Goal: Task Accomplishment & Management: Manage account settings

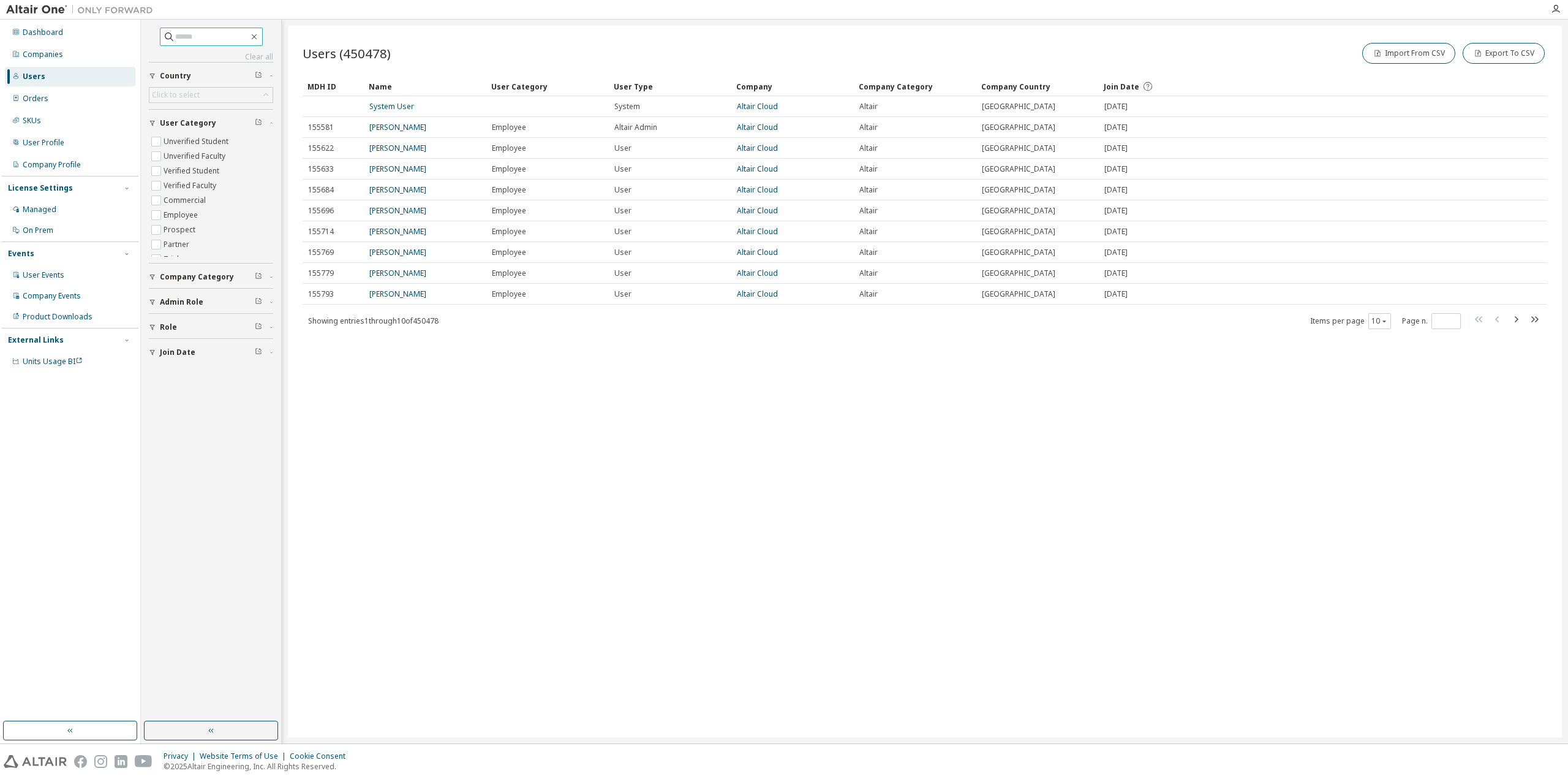
click at [209, 28] on span at bounding box center [211, 36] width 103 height 18
click at [209, 37] on input "text" at bounding box center [211, 37] width 73 height 13
paste input "**********"
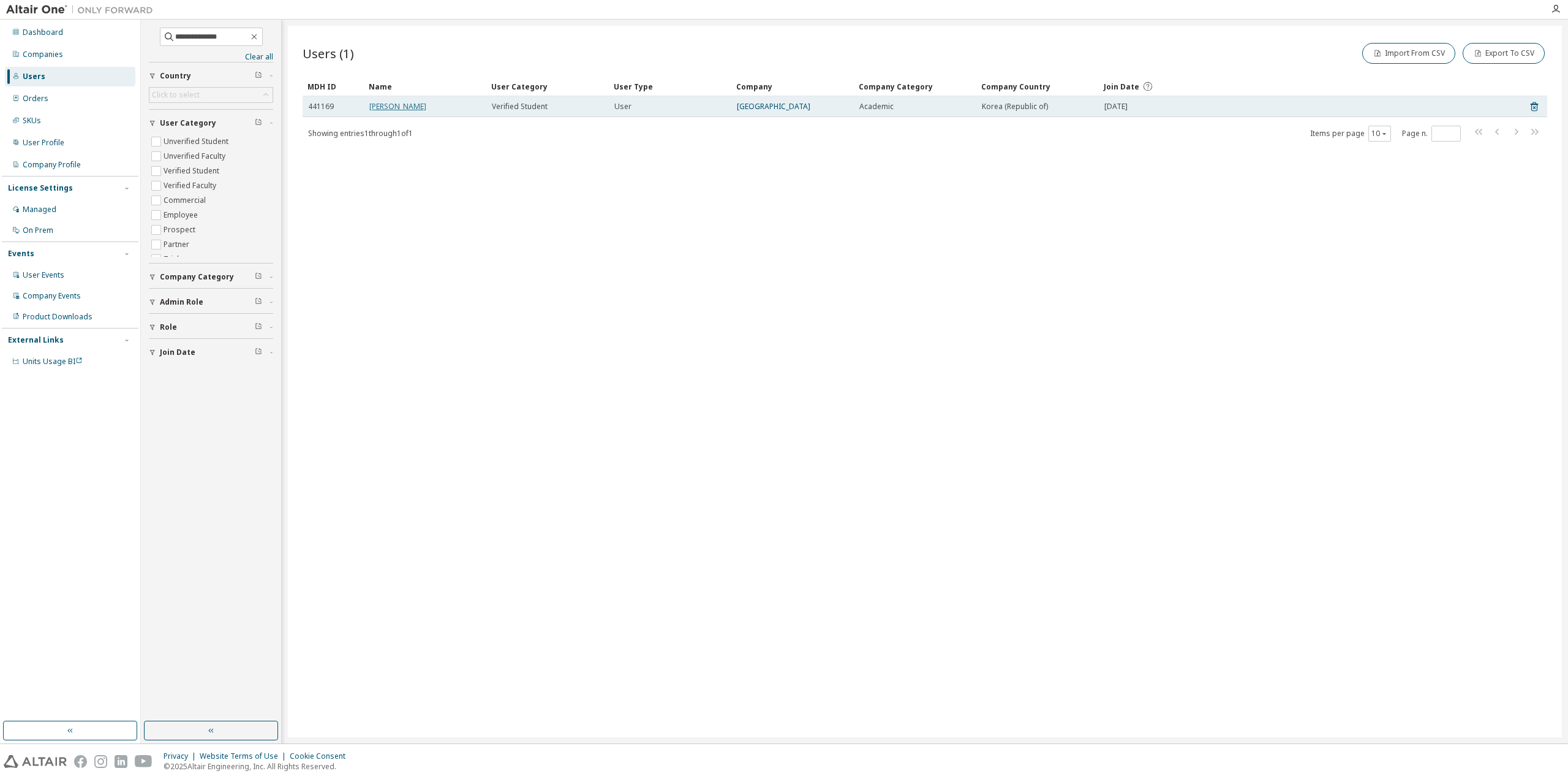
click at [399, 108] on link "youngjin kim" at bounding box center [398, 106] width 57 height 10
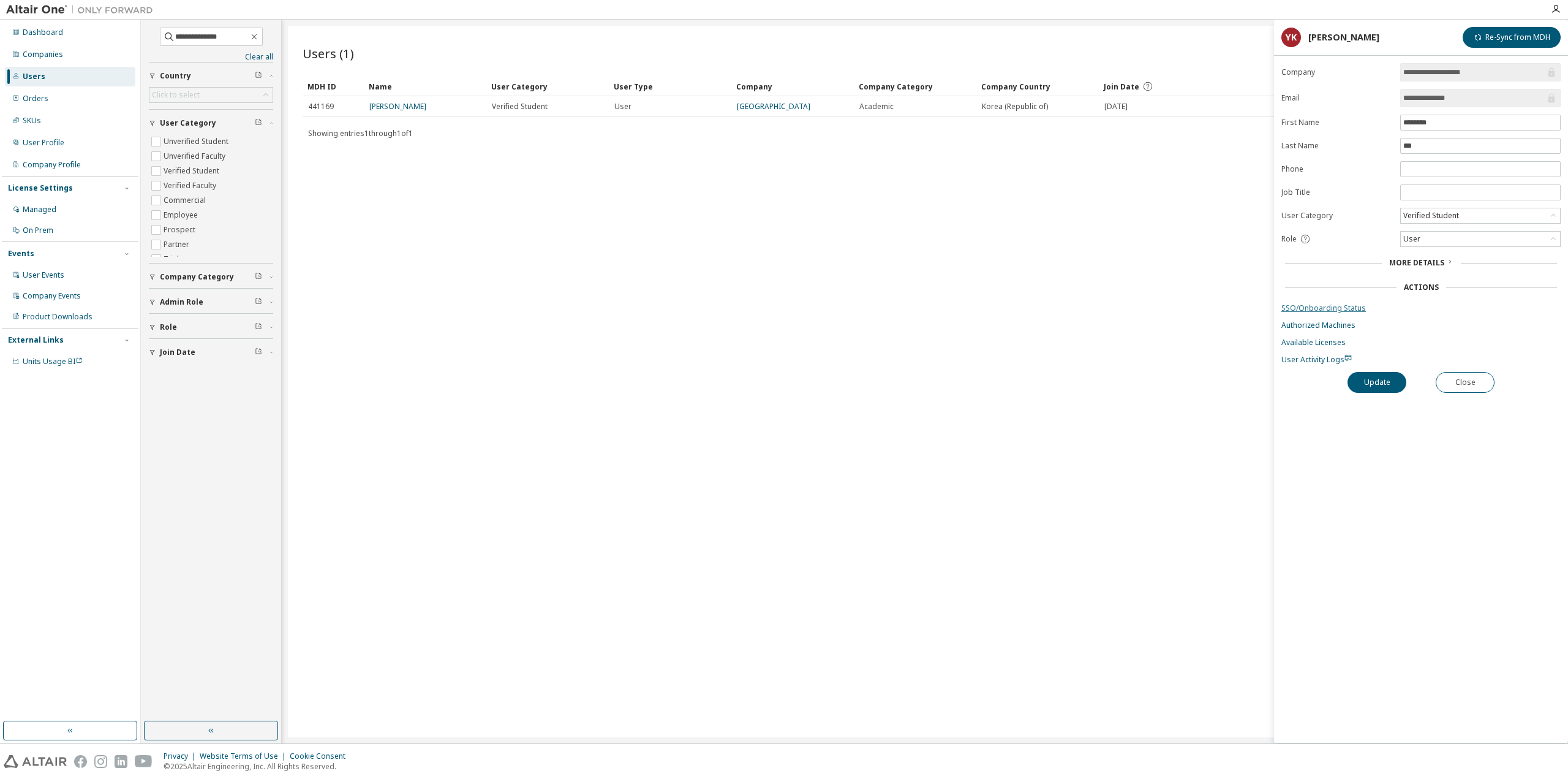
click at [1308, 307] on link "SSO/Onboarding Status" at bounding box center [1421, 308] width 280 height 9
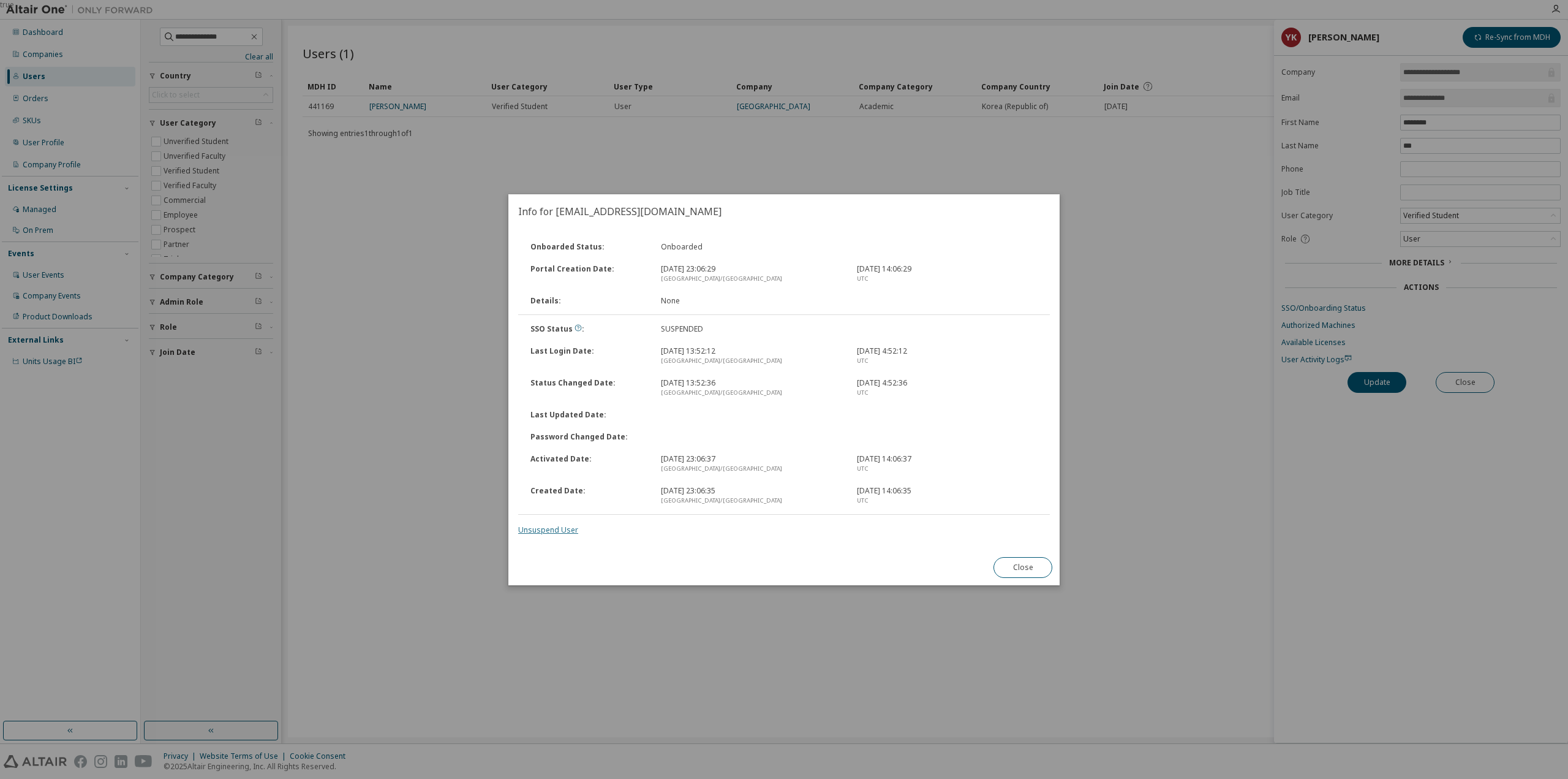
click at [561, 528] on link "Unsuspend User" at bounding box center [548, 529] width 60 height 10
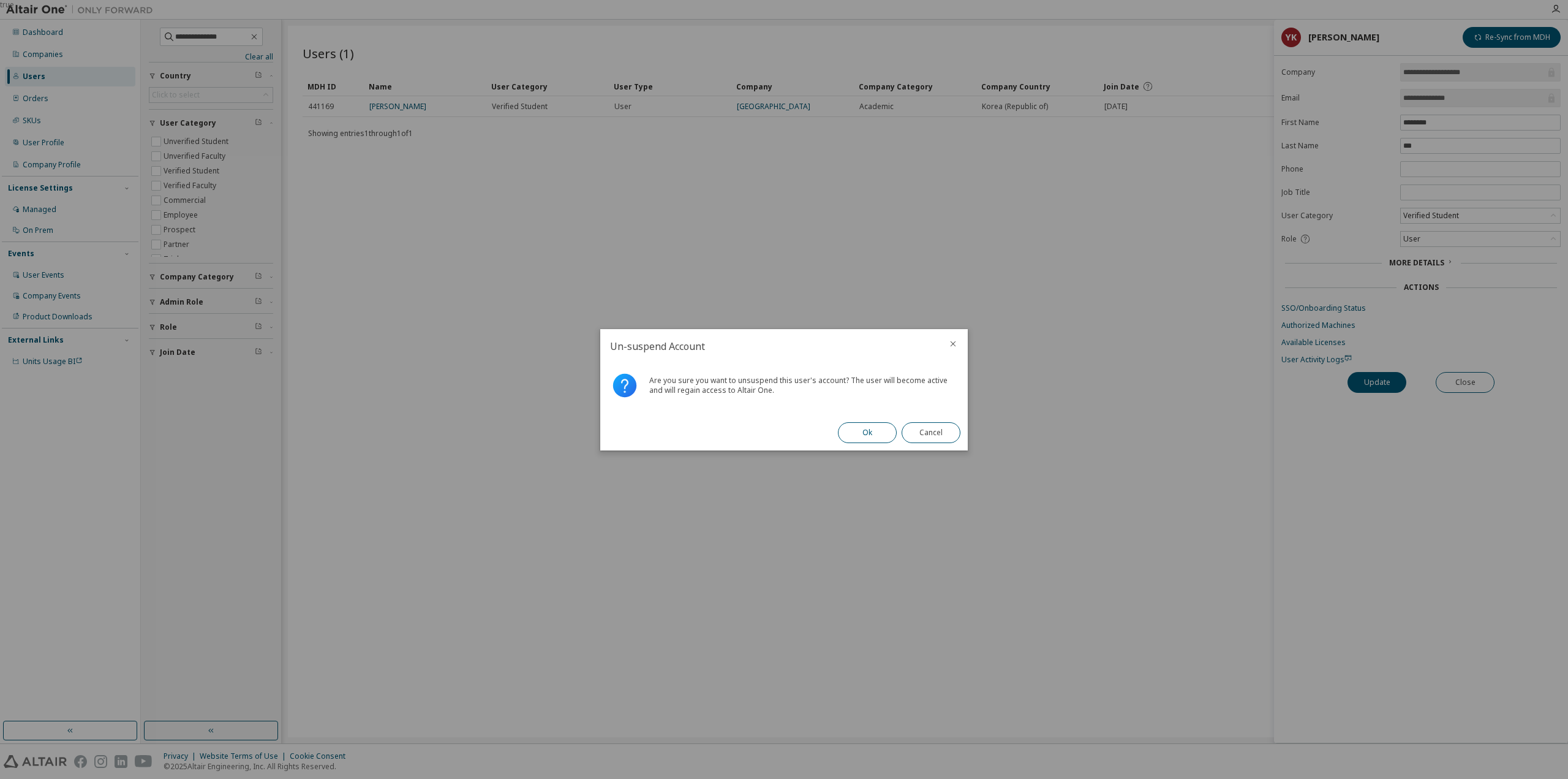
click at [848, 424] on button "Ok" at bounding box center [867, 432] width 59 height 20
click at [937, 435] on button "Close" at bounding box center [931, 432] width 59 height 20
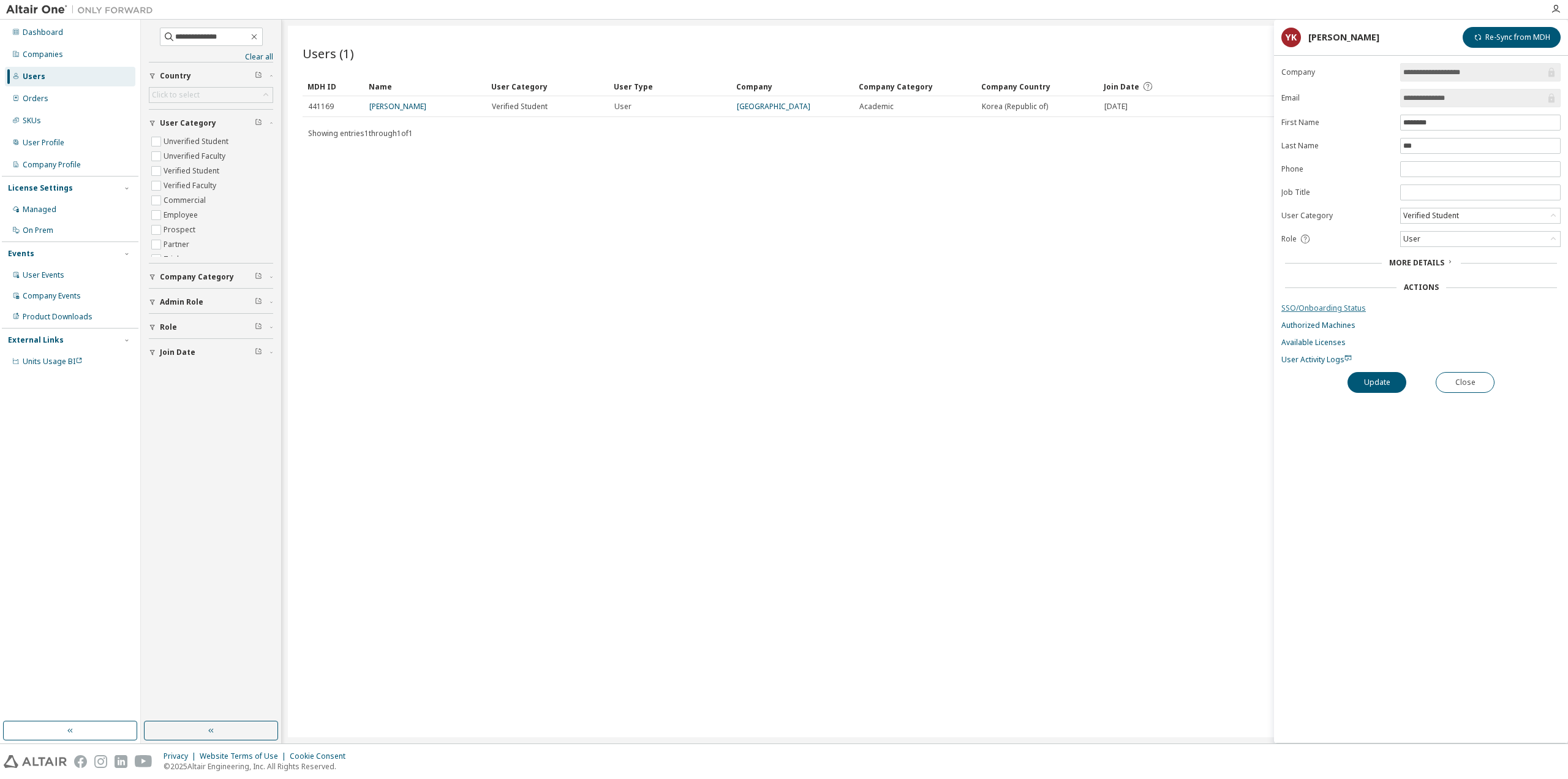
click at [1321, 303] on link "SSO/Onboarding Status" at bounding box center [1421, 308] width 280 height 9
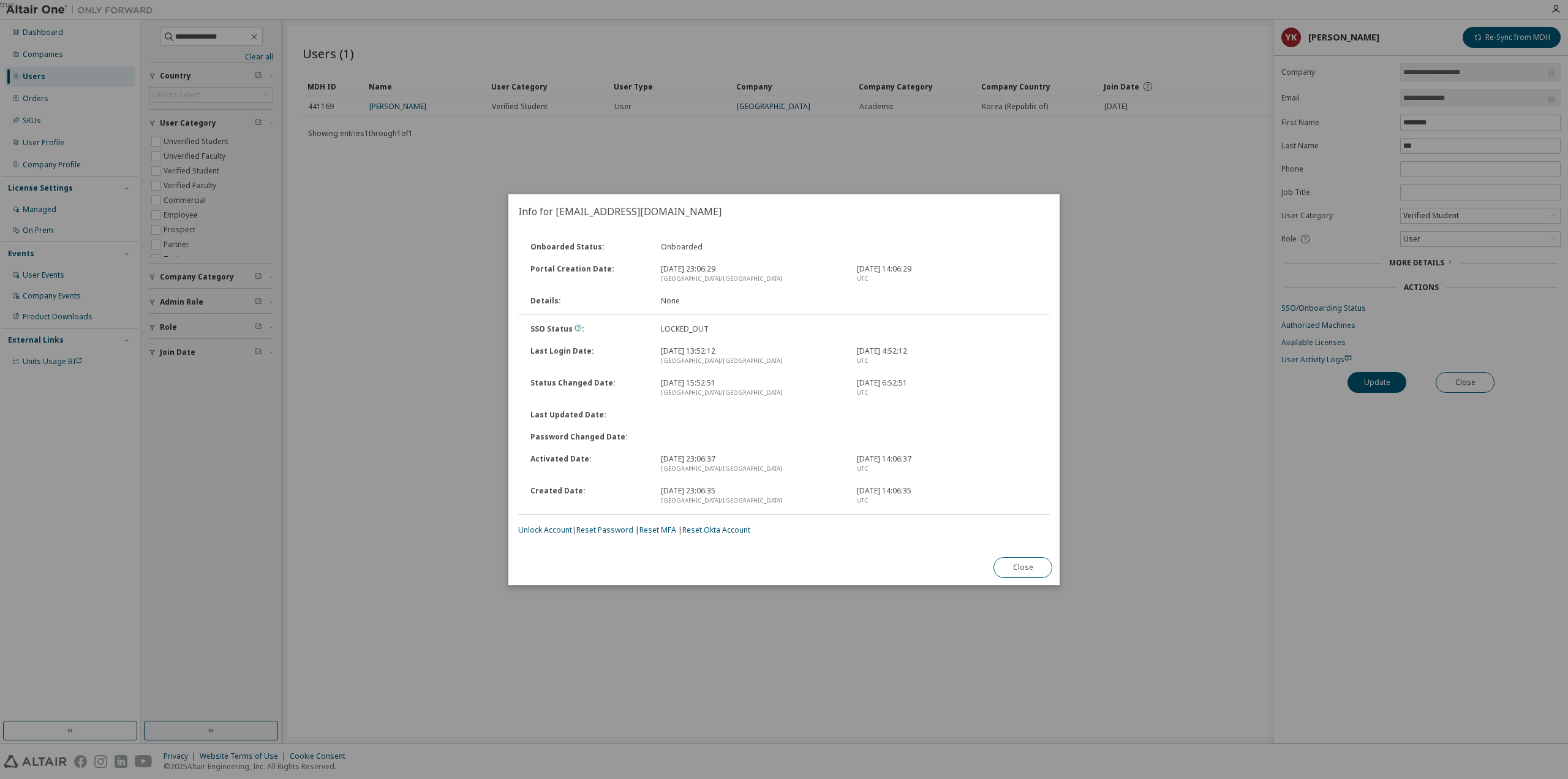
click at [554, 536] on div "Onboarded Status : Onboarded Portal Creation Date : 2024. 3. 22. 23:06:29 Asia/…" at bounding box center [784, 389] width 551 height 321
click at [556, 532] on link "Unlock Account" at bounding box center [545, 529] width 54 height 10
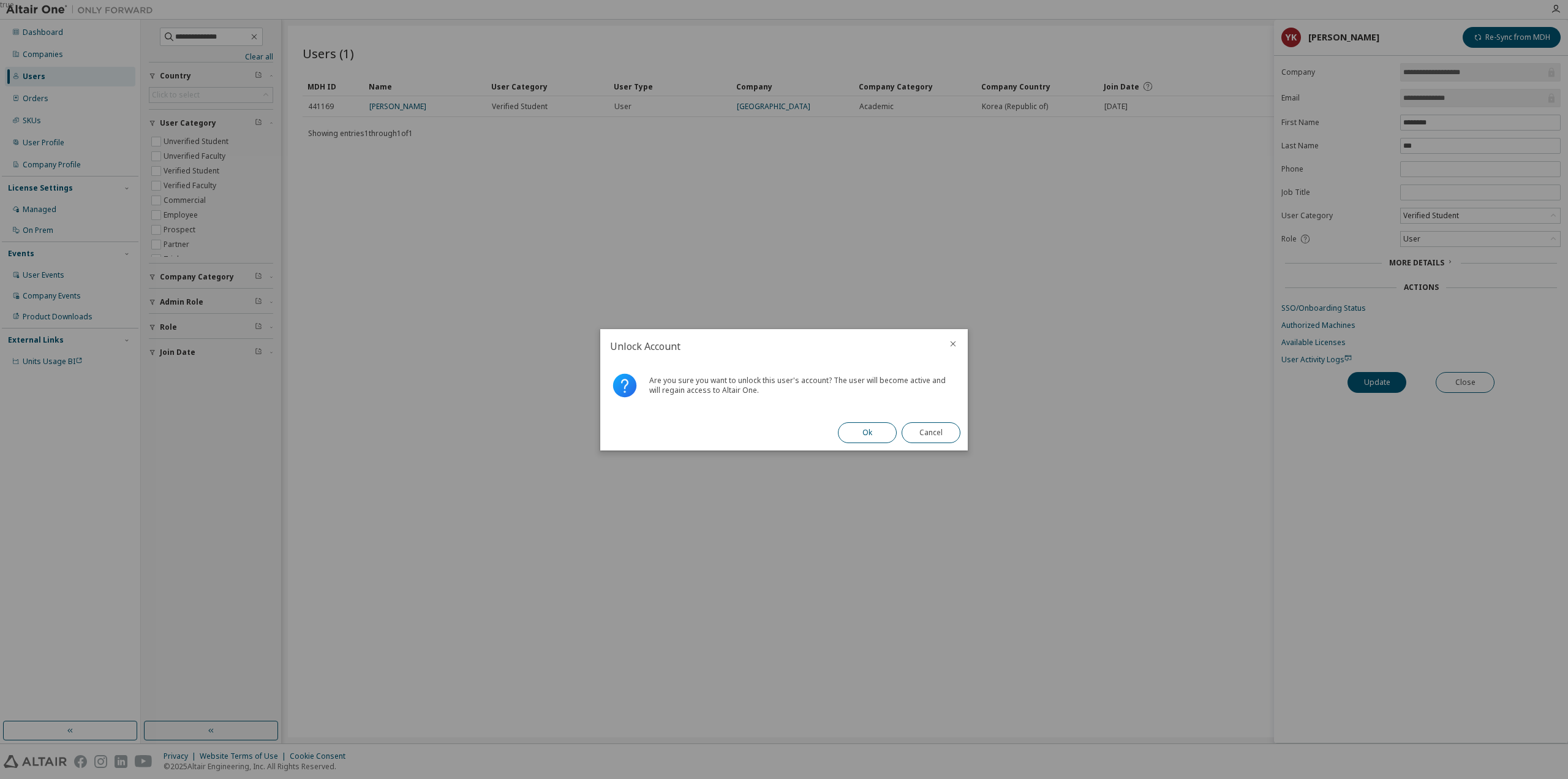
click at [867, 434] on button "Ok" at bounding box center [867, 432] width 59 height 20
click at [940, 439] on button "Close" at bounding box center [931, 432] width 59 height 20
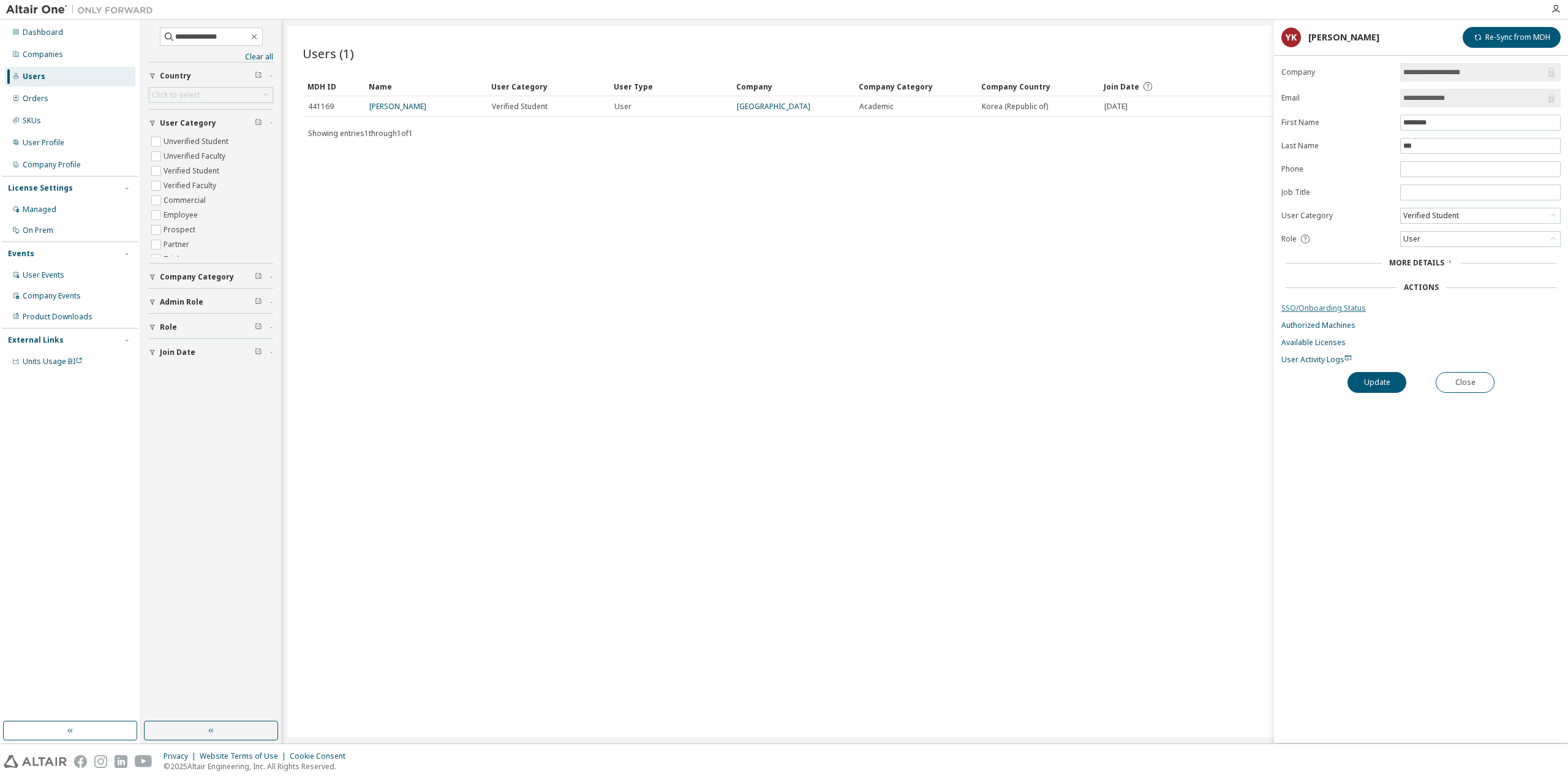
click at [1341, 306] on link "SSO/Onboarding Status" at bounding box center [1421, 308] width 280 height 9
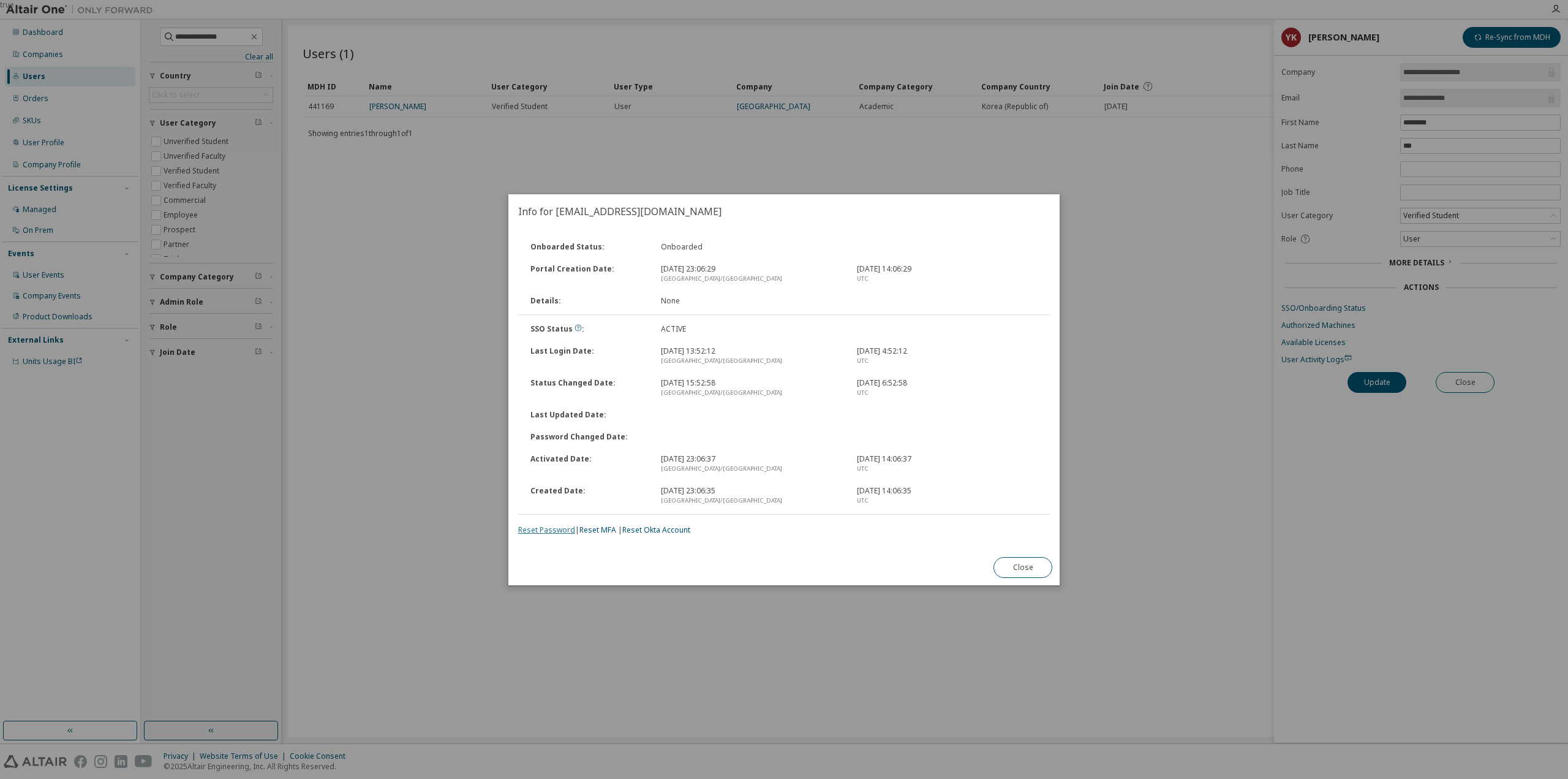
click at [558, 533] on link "Reset Password" at bounding box center [547, 529] width 57 height 10
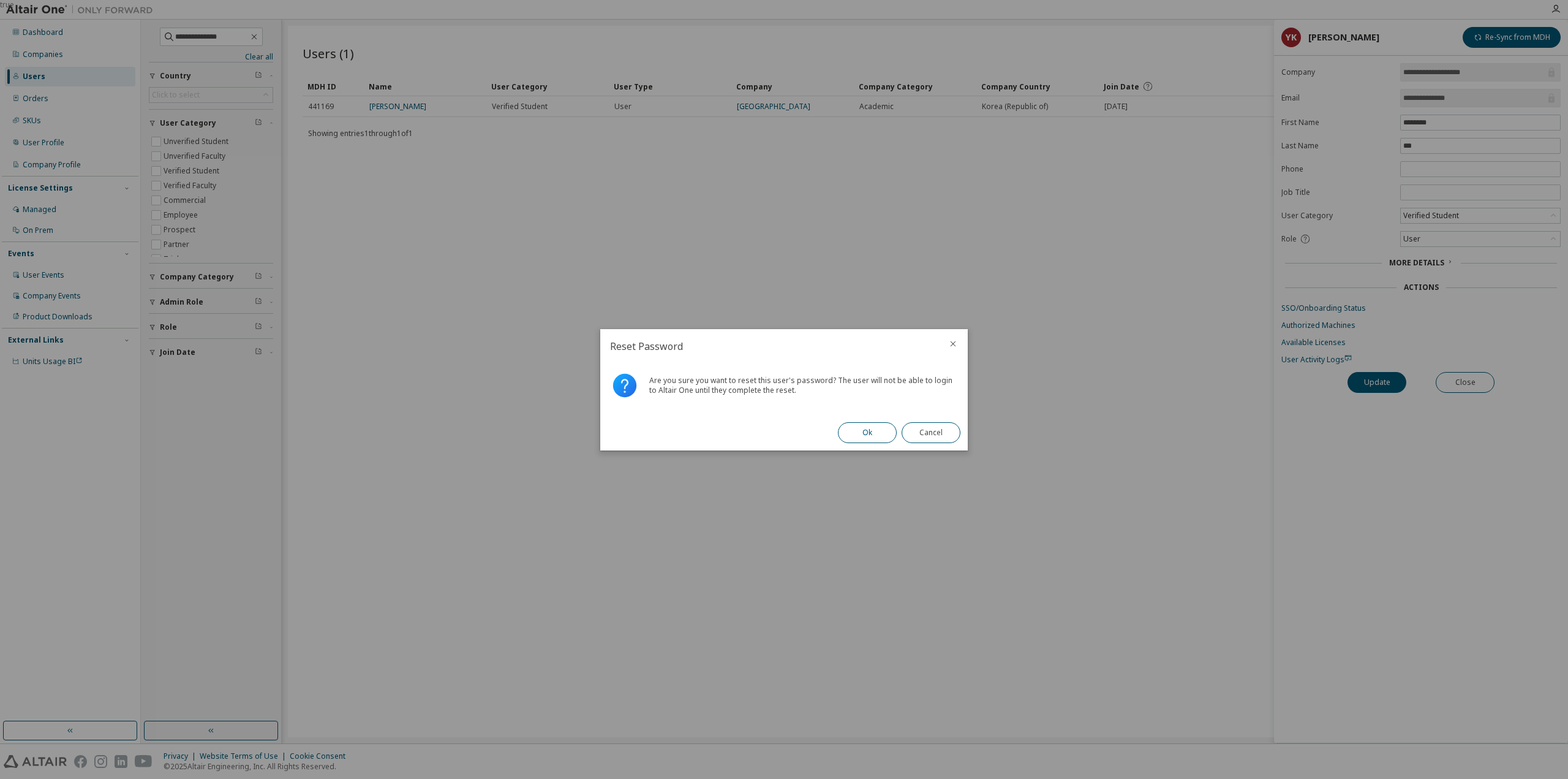
click at [884, 422] on button "Ok" at bounding box center [867, 432] width 59 height 20
click at [930, 437] on button "Close" at bounding box center [931, 432] width 59 height 20
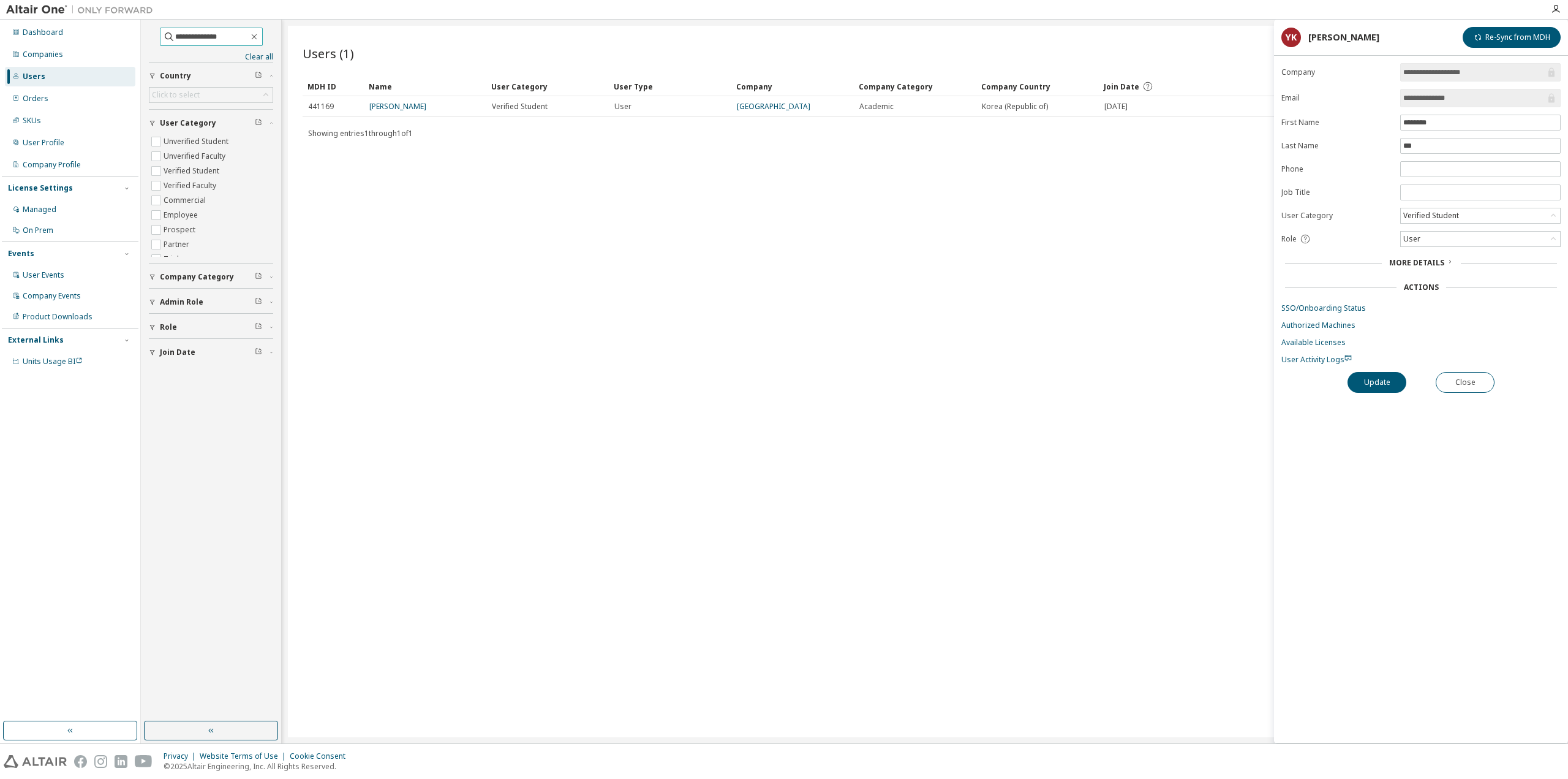
click at [232, 40] on input "**********" at bounding box center [211, 37] width 73 height 13
paste input "****"
type input "**********"
click at [387, 106] on link "Changsu Seo" at bounding box center [398, 106] width 57 height 10
click at [1320, 303] on link "SSO/Onboarding Status" at bounding box center [1421, 308] width 280 height 9
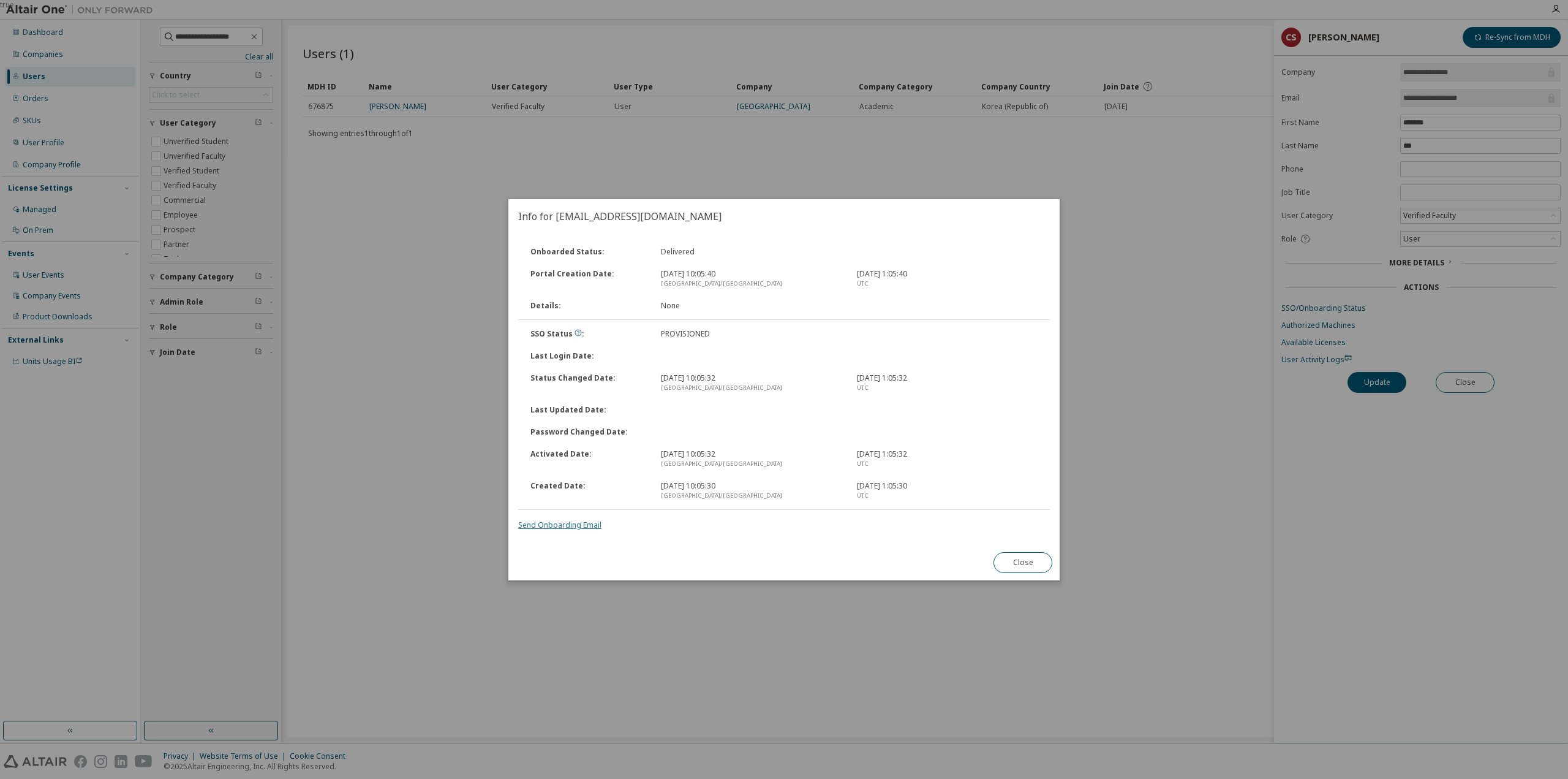
click at [555, 522] on link "Send Onboarding Email" at bounding box center [560, 525] width 83 height 10
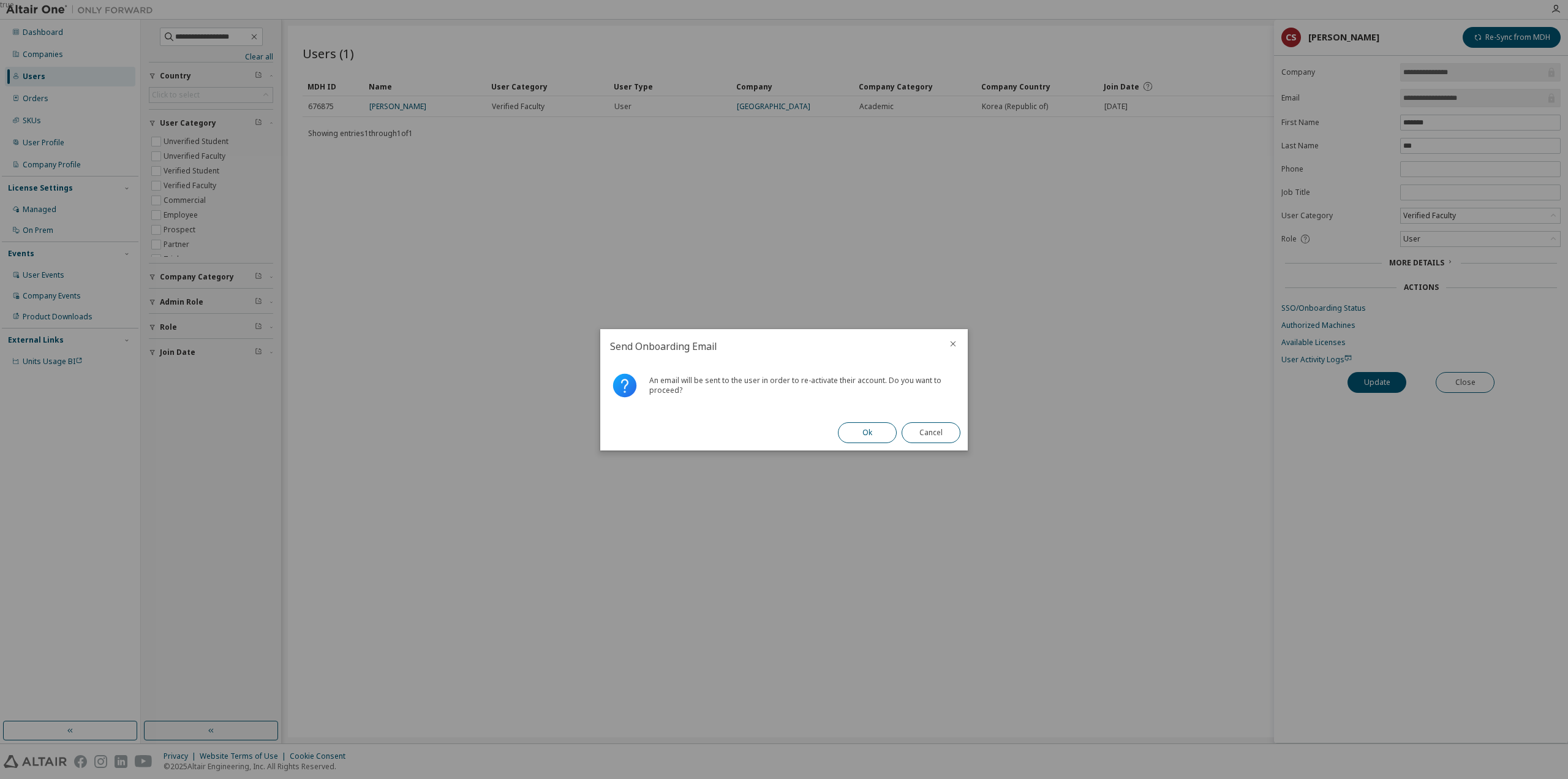
click at [864, 437] on button "Ok" at bounding box center [867, 432] width 59 height 20
click at [911, 424] on button "Close" at bounding box center [931, 432] width 59 height 20
